Goal: Task Accomplishment & Management: Complete application form

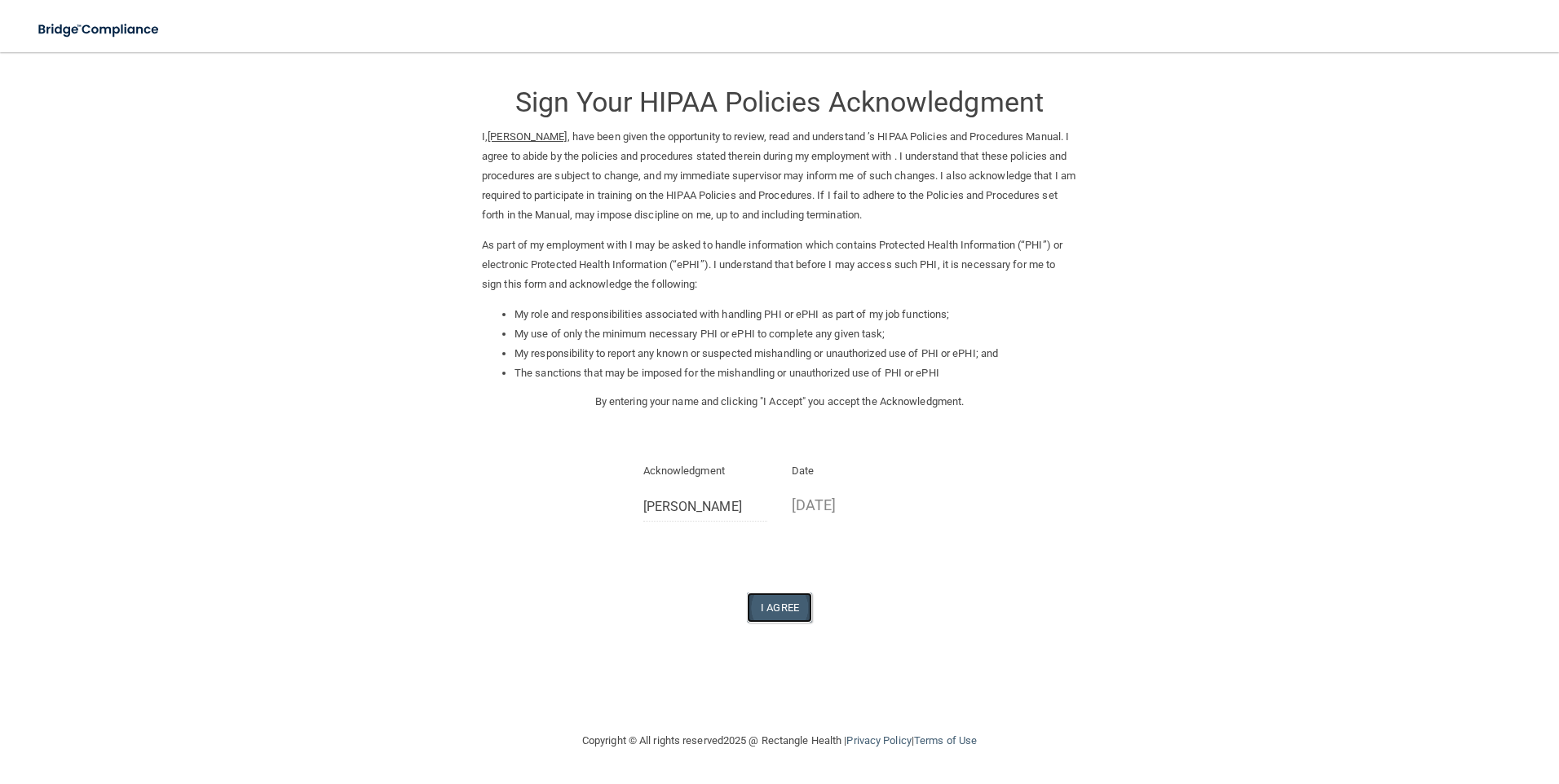
click at [755, 597] on button "I Agree" at bounding box center [779, 607] width 65 height 30
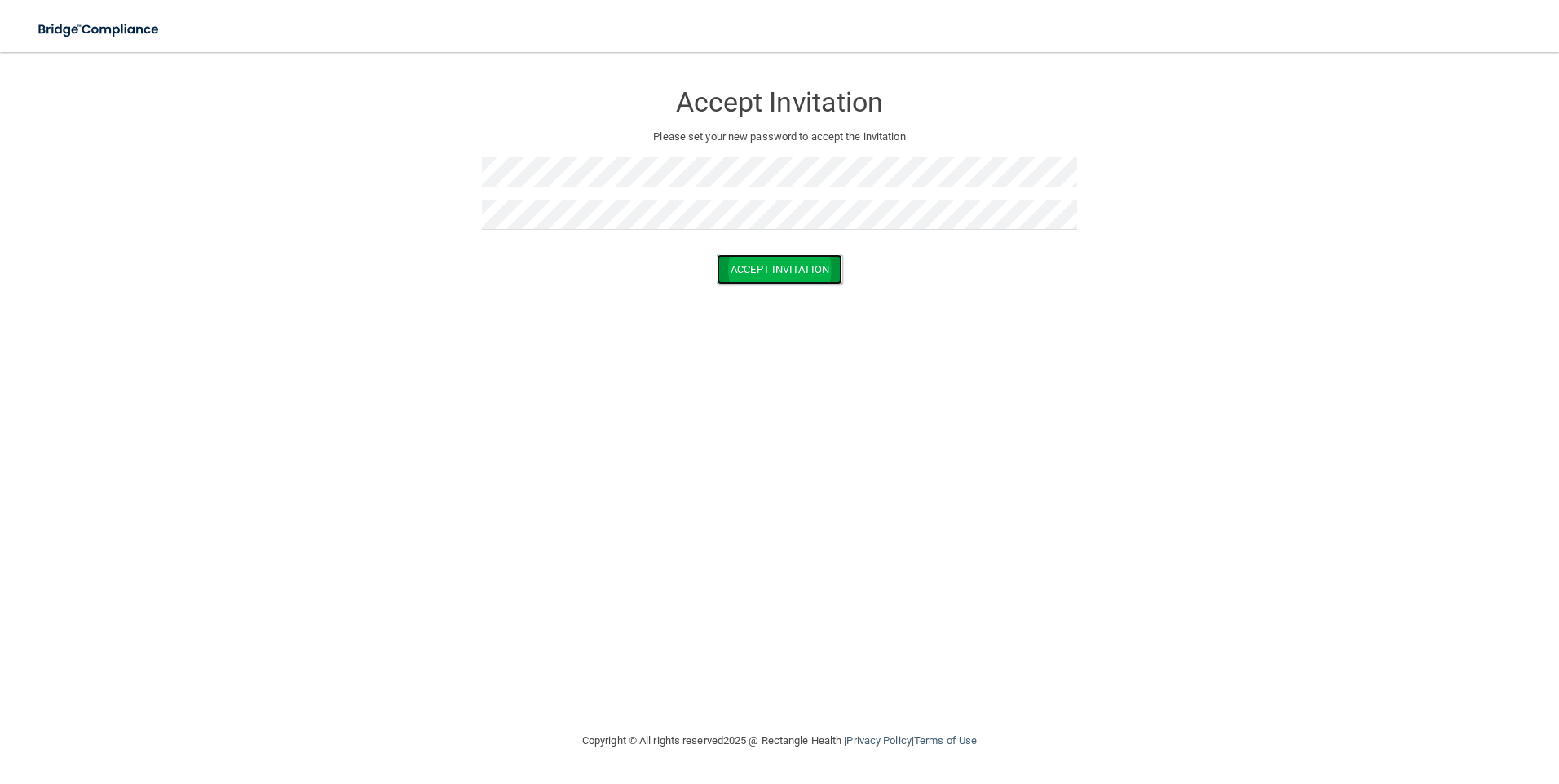
click at [779, 266] on button "Accept Invitation" at bounding box center [779, 268] width 126 height 30
click at [779, 284] on button "Accept Invitation" at bounding box center [779, 293] width 126 height 30
click at [780, 288] on button "Accept Invitation" at bounding box center [779, 293] width 126 height 30
click at [811, 292] on button "Accept Invitation" at bounding box center [779, 293] width 126 height 30
click at [784, 288] on button "Accept Invitation" at bounding box center [779, 293] width 126 height 30
